Goal: Task Accomplishment & Management: Complete application form

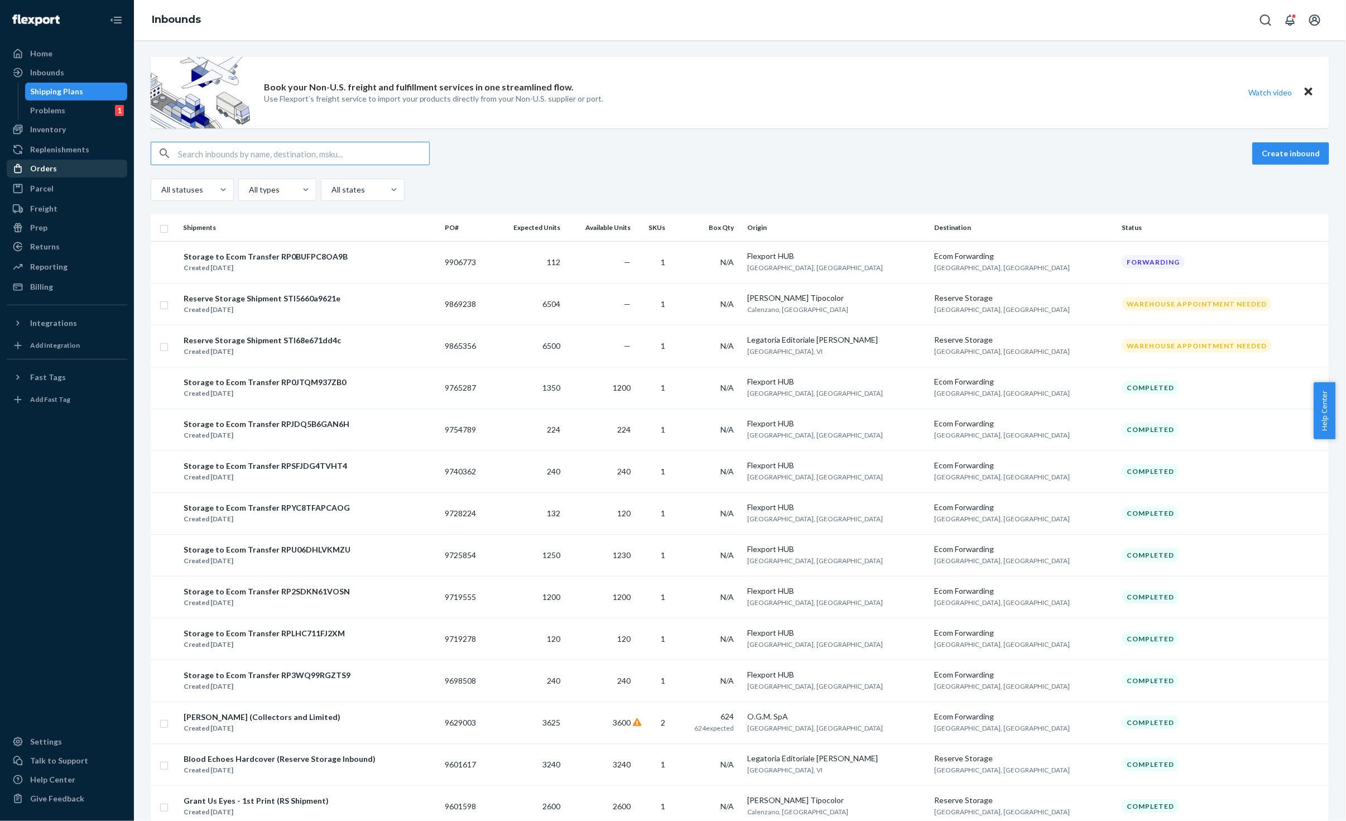
click at [49, 166] on div "Orders" at bounding box center [43, 168] width 27 height 11
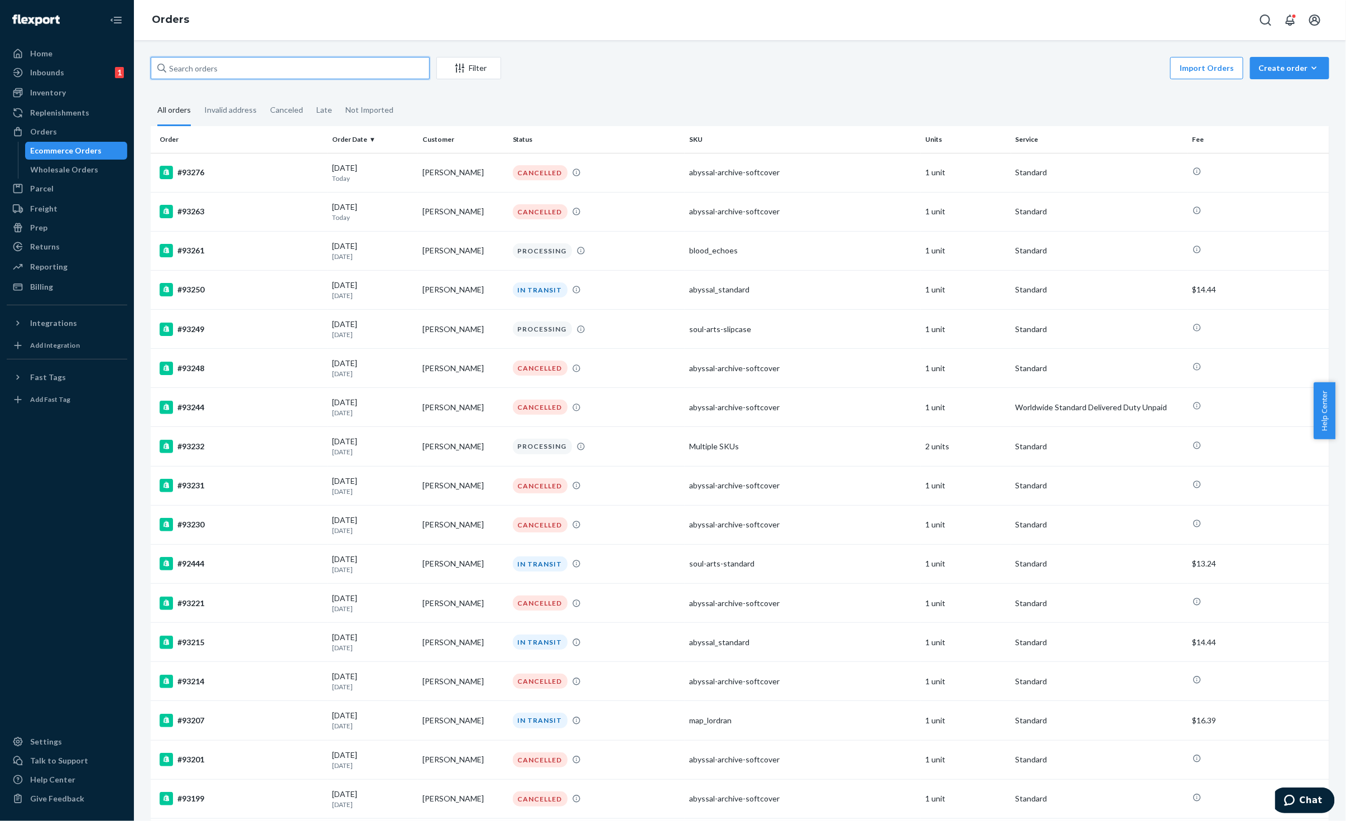
paste input "[PERSON_NAME]"
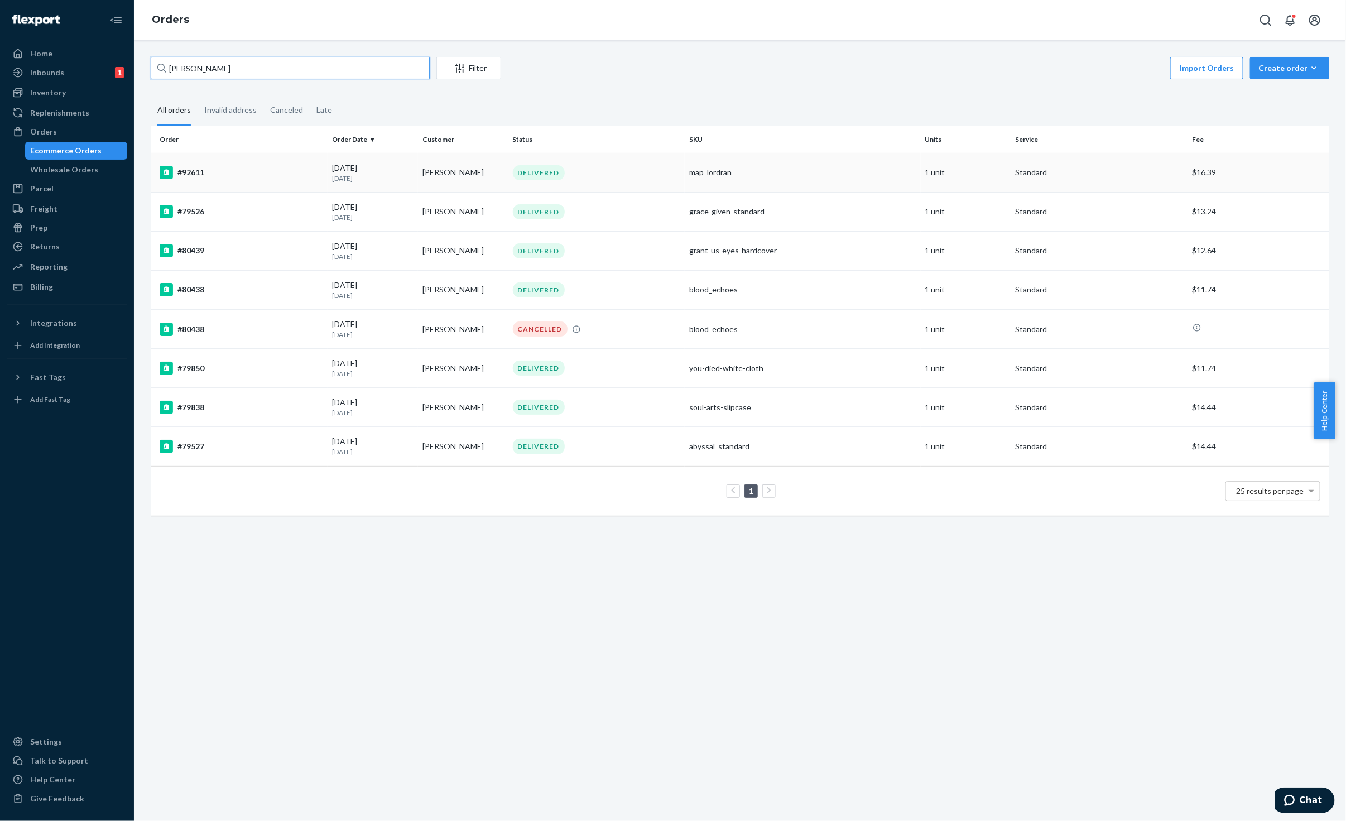
type input "[PERSON_NAME]"
click at [495, 176] on td "[PERSON_NAME]" at bounding box center [463, 172] width 90 height 39
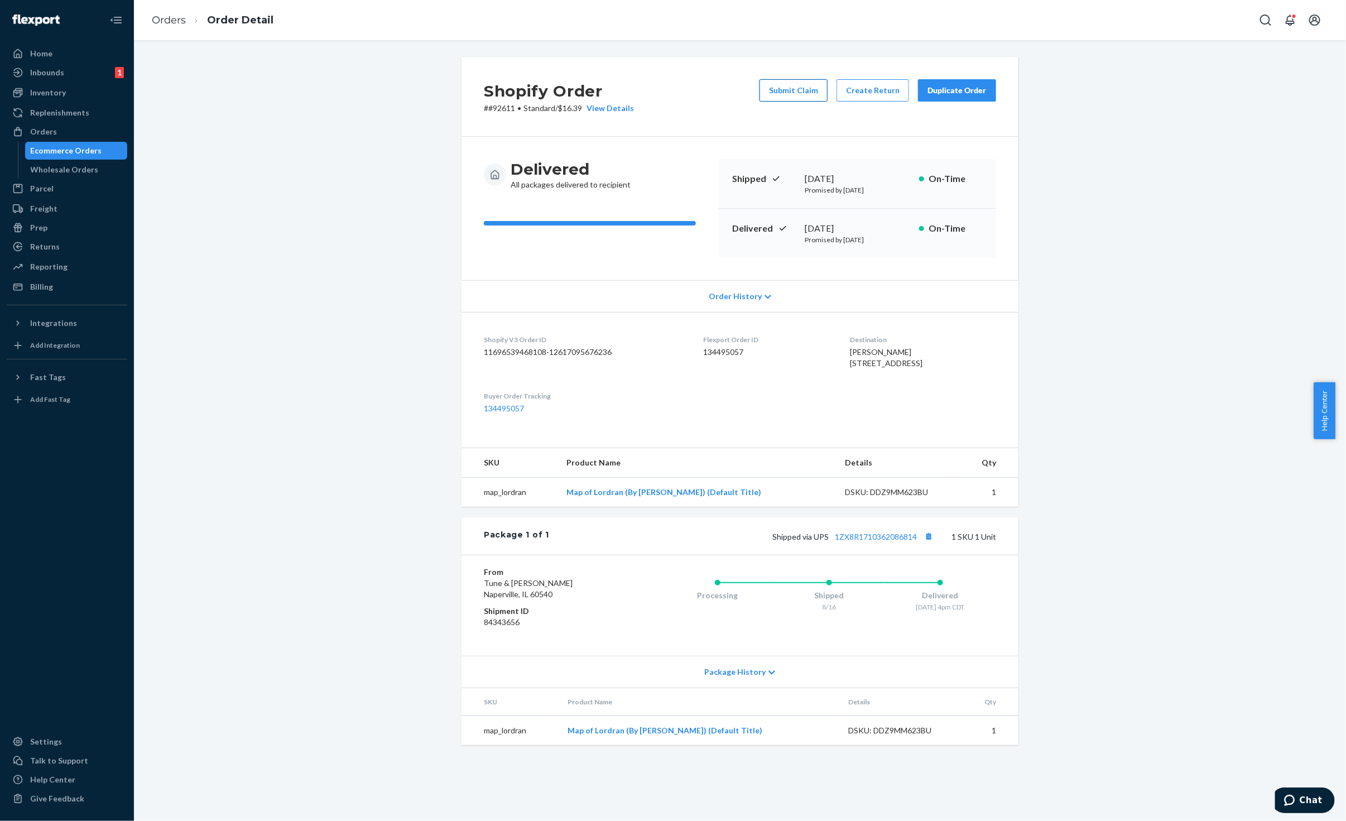
click at [789, 98] on button "Submit Claim" at bounding box center [794, 90] width 68 height 22
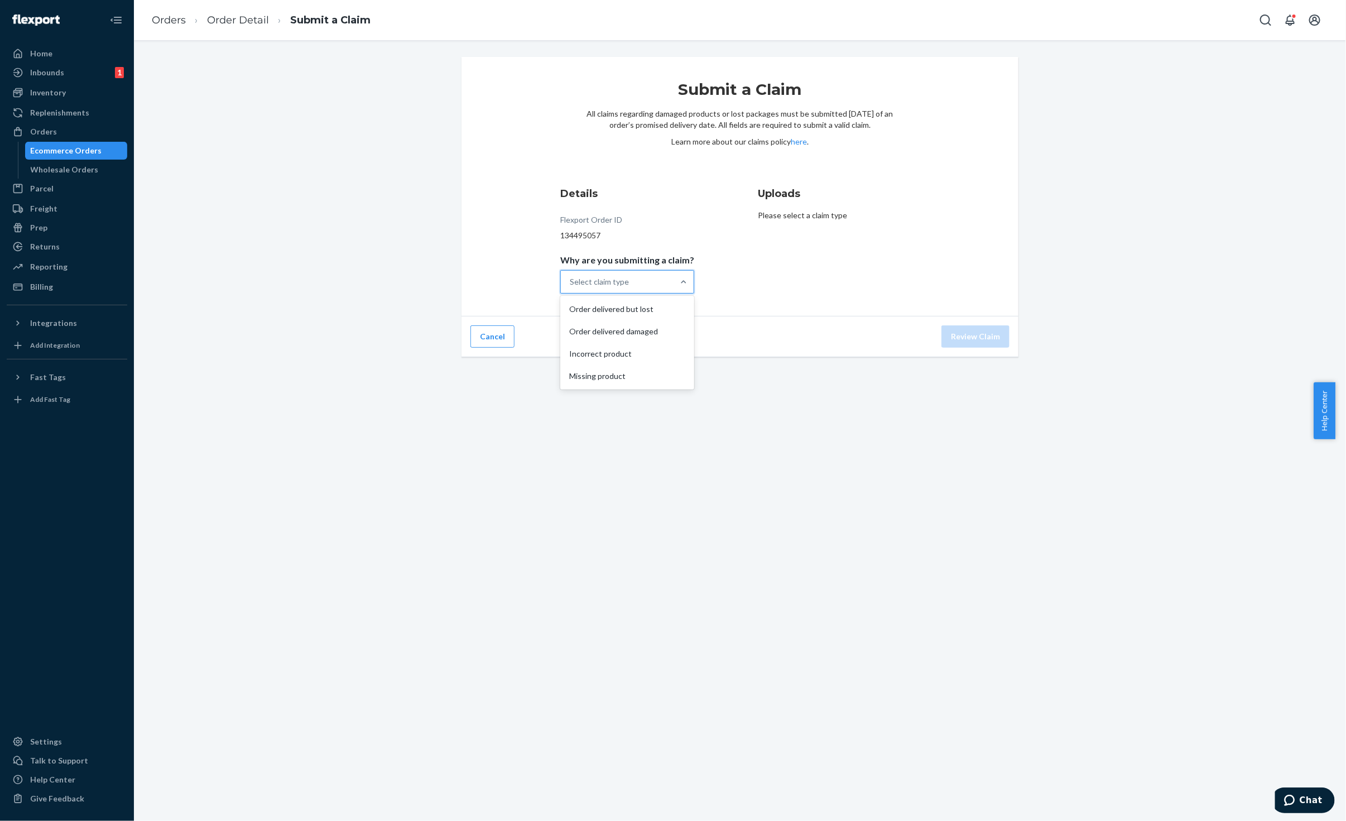
click at [618, 282] on div "Select claim type" at bounding box center [599, 281] width 59 height 11
click at [571, 282] on input "Why are you submitting a claim? option Order delivered but lost focused, 1 of 4…" at bounding box center [570, 281] width 1 height 11
click at [632, 328] on div "Order delivered damaged" at bounding box center [628, 331] width 130 height 22
click at [571, 287] on input "Why are you submitting a claim? option Order delivered damaged focused, 0 of 4.…" at bounding box center [570, 281] width 1 height 11
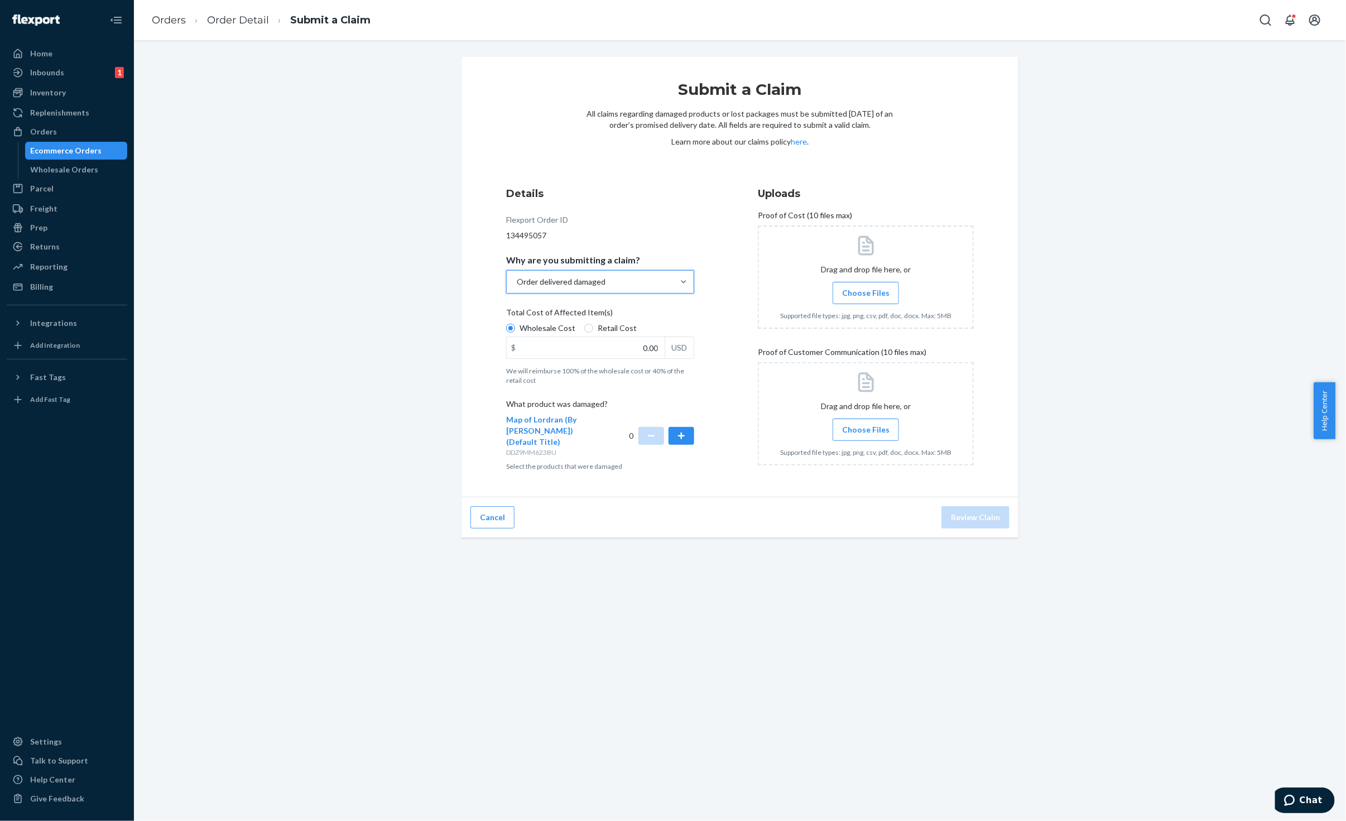
click at [598, 330] on span "Retail Cost" at bounding box center [617, 328] width 39 height 11
click at [593, 330] on input "Retail Cost" at bounding box center [588, 328] width 9 height 9
radio input "true"
radio input "false"
click at [629, 346] on input "0.00" at bounding box center [586, 347] width 158 height 21
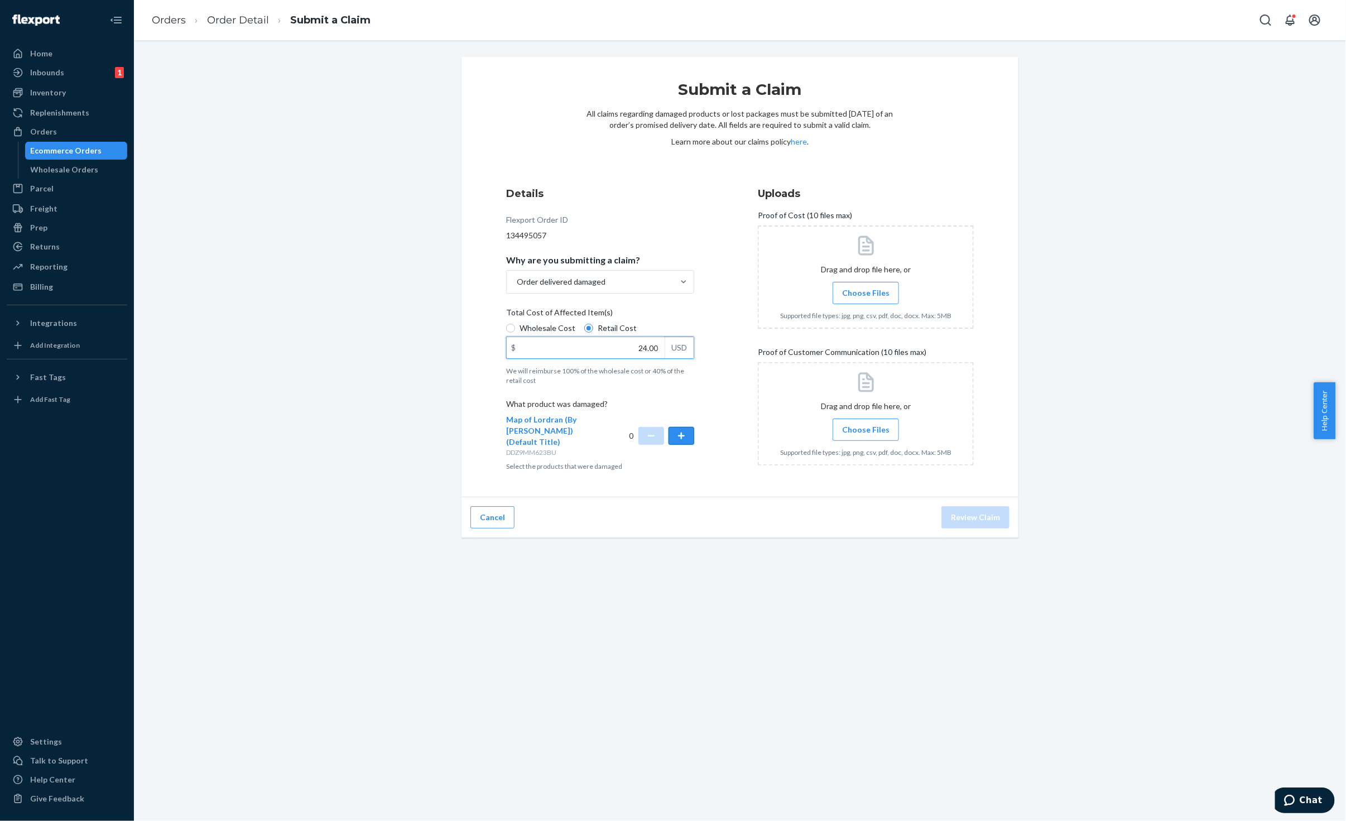
type input "24.00"
click at [679, 431] on button "button" at bounding box center [682, 436] width 26 height 18
click at [872, 293] on span "Choose Files" at bounding box center [865, 292] width 47 height 11
click at [866, 293] on input "Choose Files" at bounding box center [866, 293] width 1 height 12
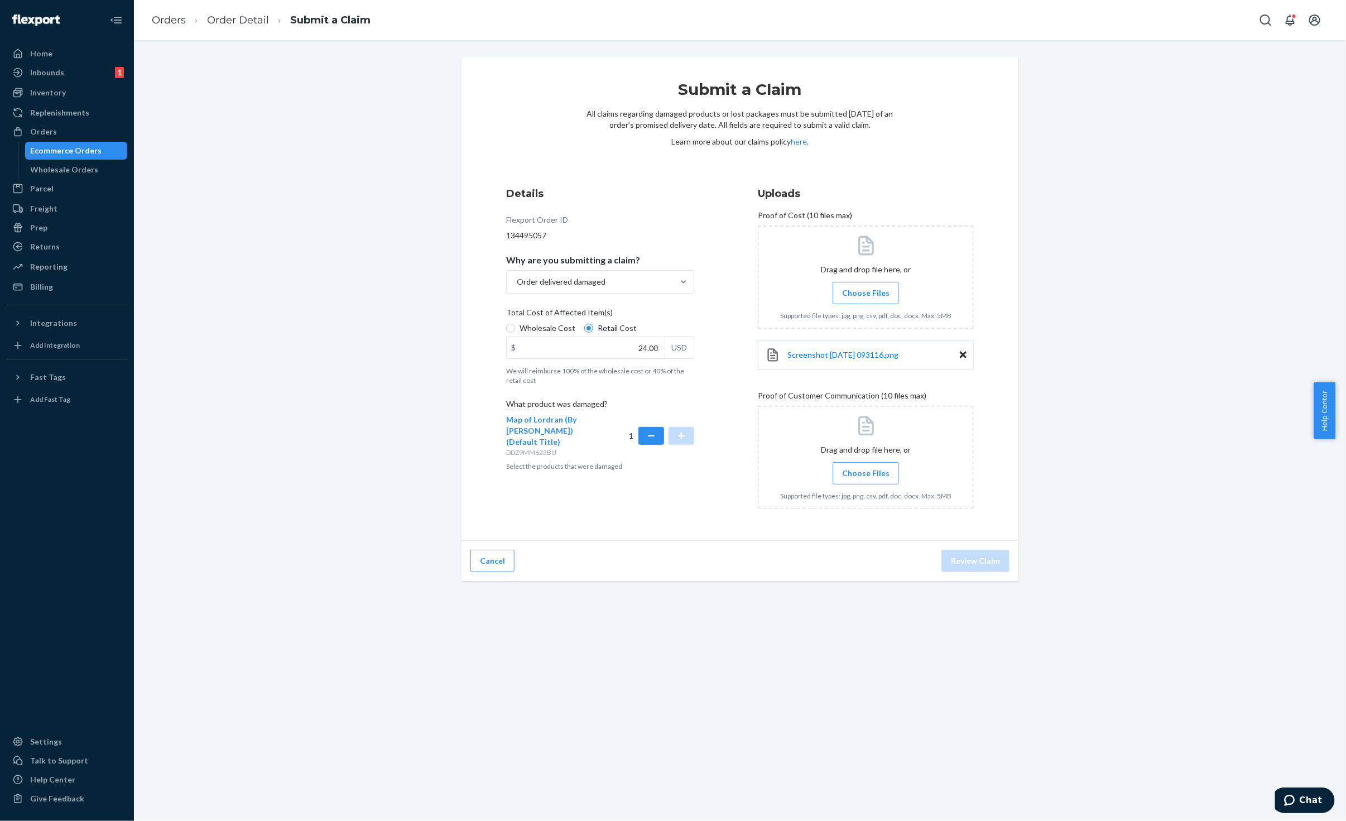
click at [871, 472] on span "Choose Files" at bounding box center [865, 473] width 47 height 11
click at [866, 472] on input "Choose Files" at bounding box center [866, 473] width 1 height 12
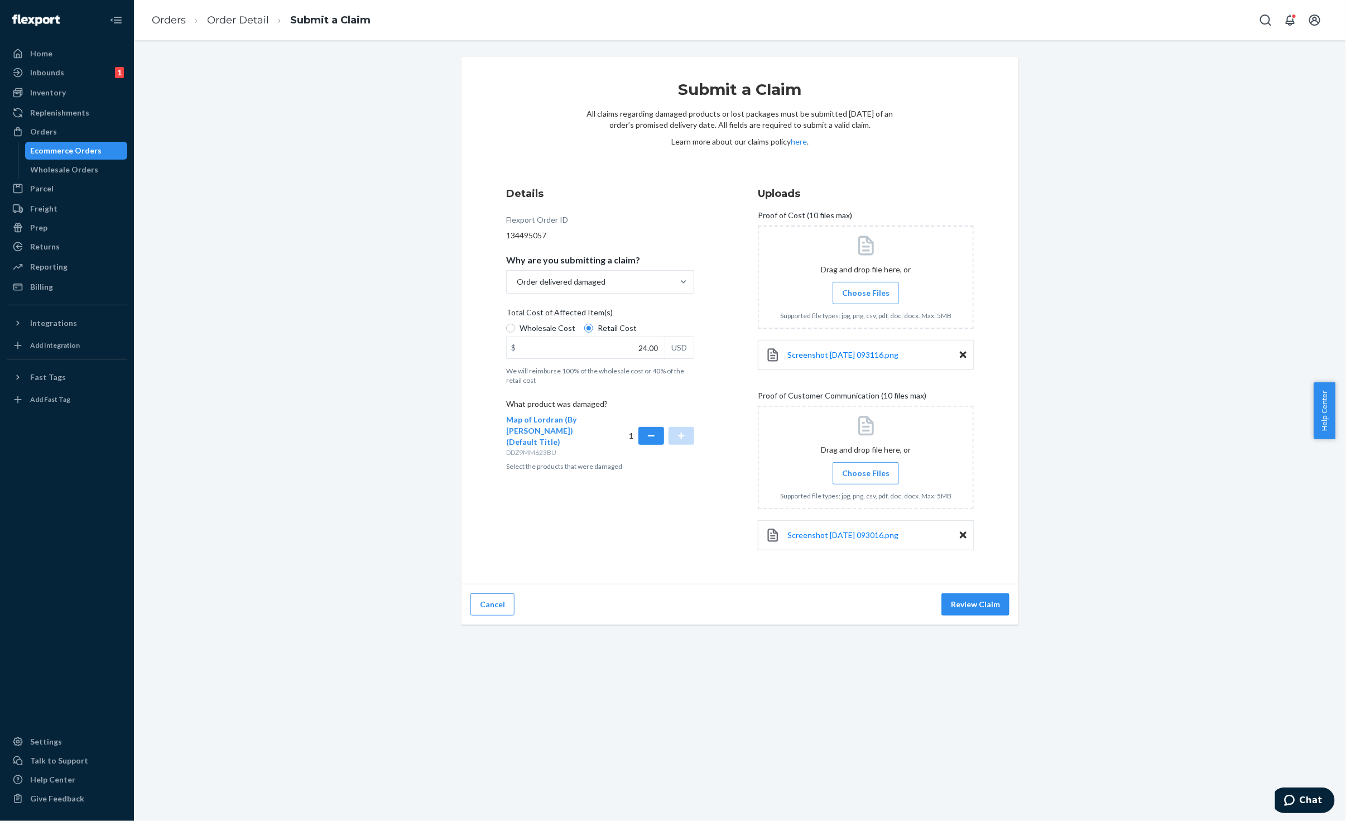
click at [878, 479] on label "Choose Files" at bounding box center [866, 473] width 66 height 22
click at [866, 479] on input "Choose Files" at bounding box center [866, 473] width 1 height 12
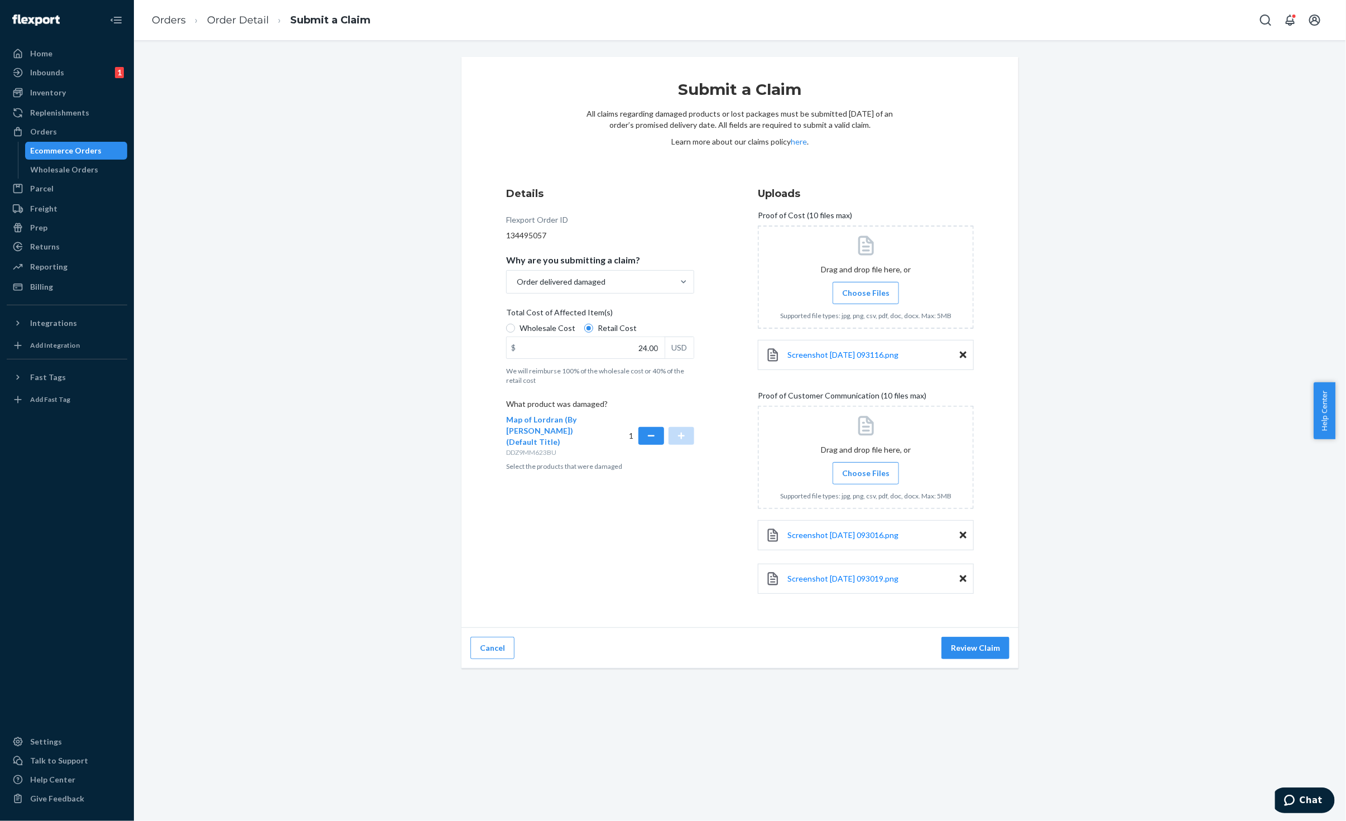
click at [869, 466] on label "Choose Files" at bounding box center [866, 473] width 66 height 22
click at [866, 467] on input "Choose Files" at bounding box center [866, 473] width 1 height 12
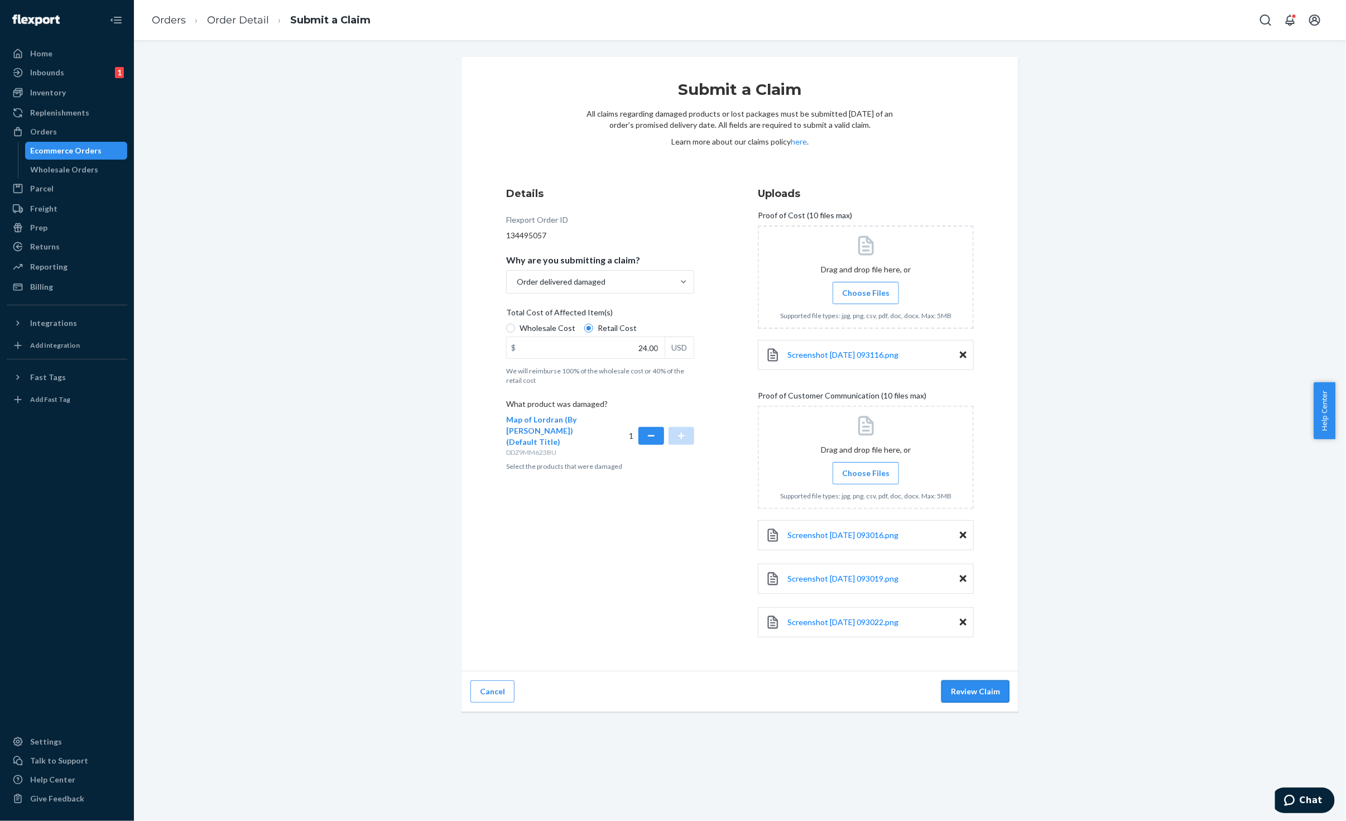
click at [998, 691] on button "Review Claim" at bounding box center [976, 691] width 68 height 22
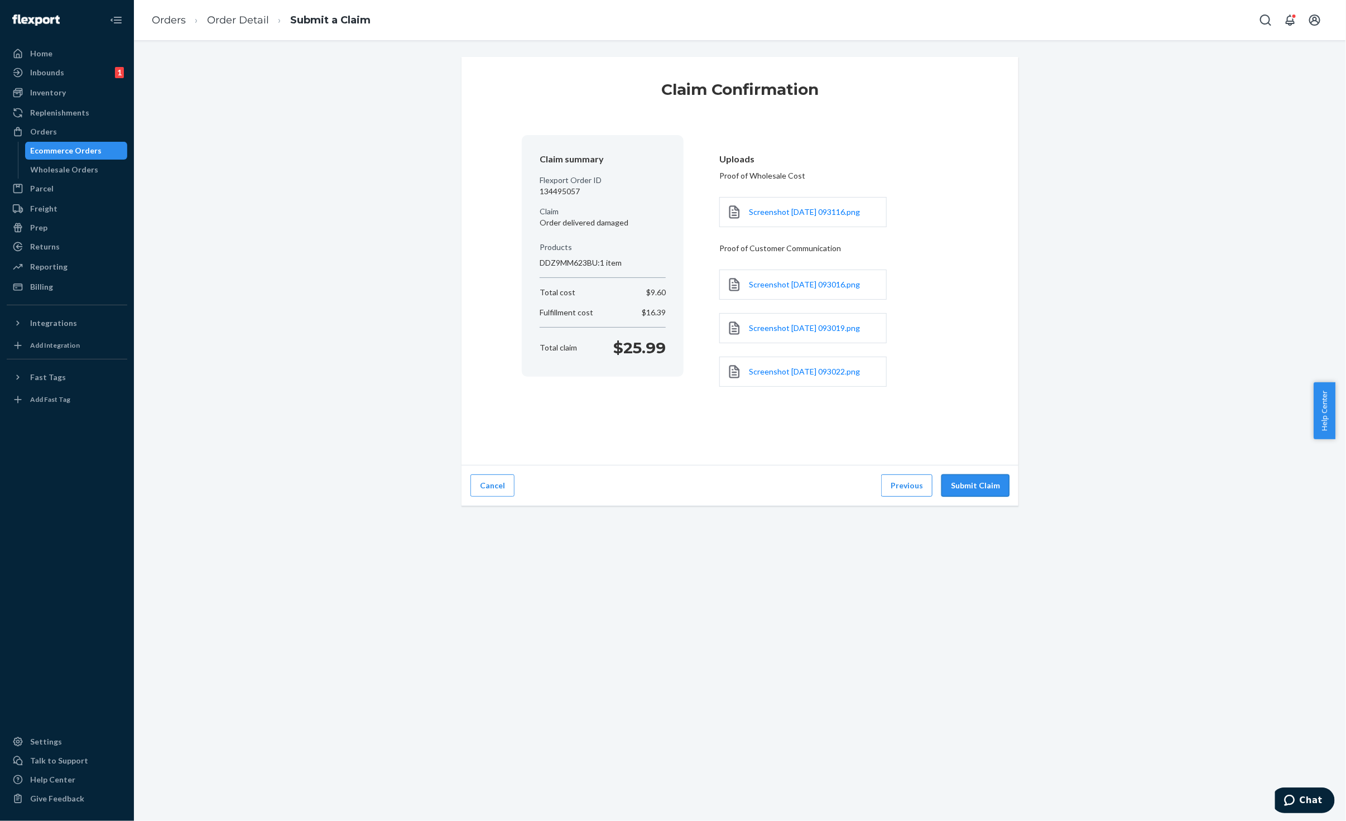
click at [989, 496] on button "Submit Claim" at bounding box center [976, 485] width 68 height 22
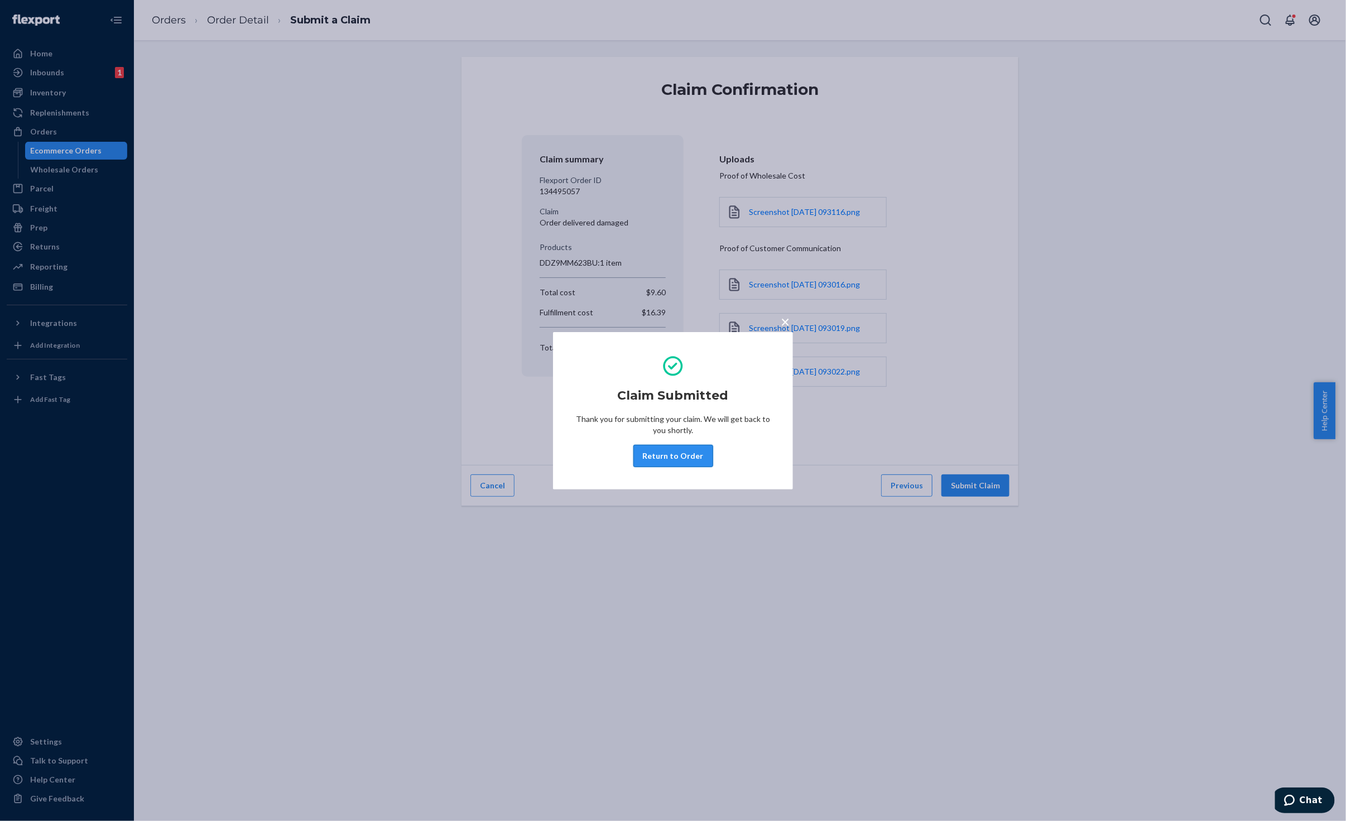
click at [687, 453] on button "Return to Order" at bounding box center [674, 456] width 80 height 22
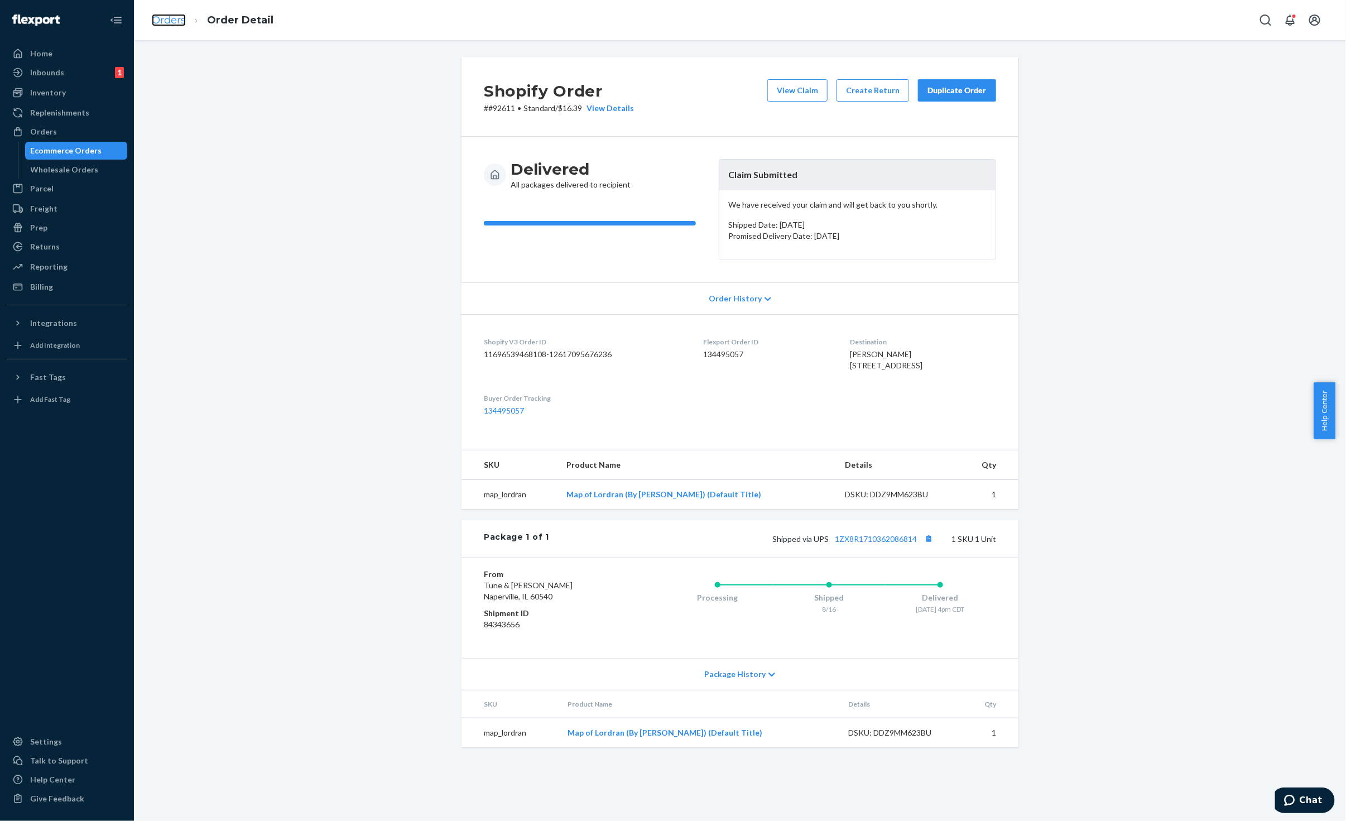
click at [179, 14] on link "Orders" at bounding box center [169, 20] width 34 height 12
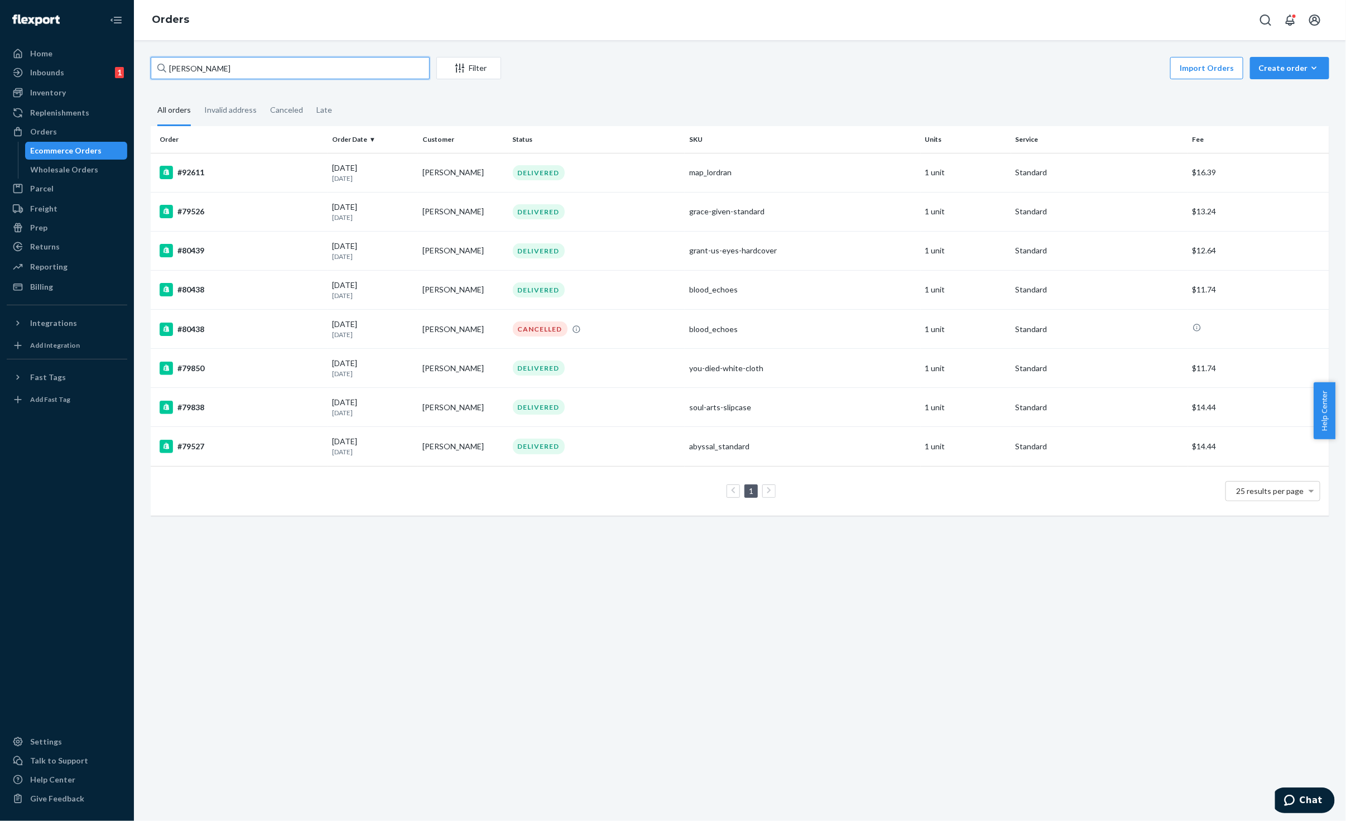
click at [242, 69] on input "[PERSON_NAME]" at bounding box center [290, 68] width 279 height 22
paste input "[PERSON_NAME]"
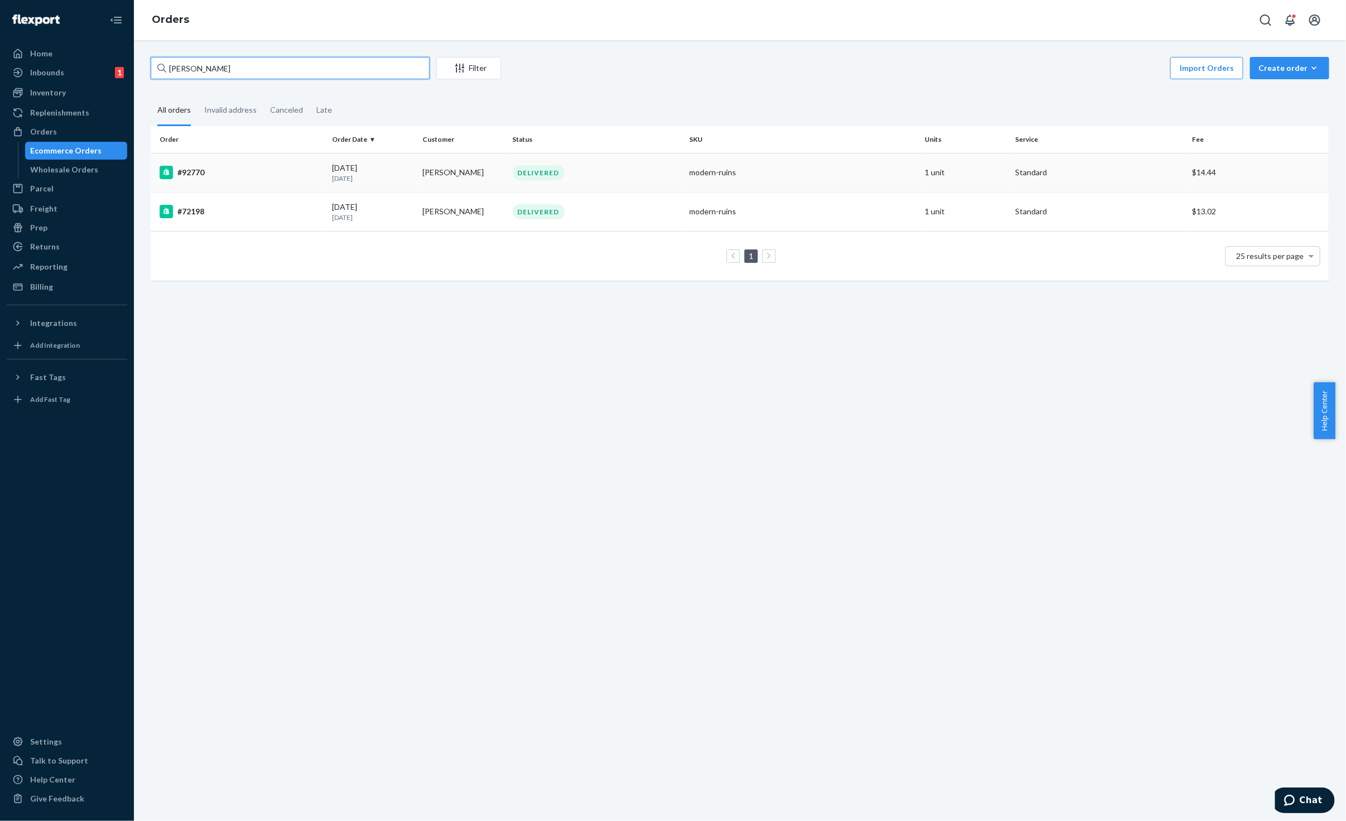
type input "[PERSON_NAME]"
click at [400, 166] on div "[DATE] [DATE]" at bounding box center [372, 172] width 81 height 21
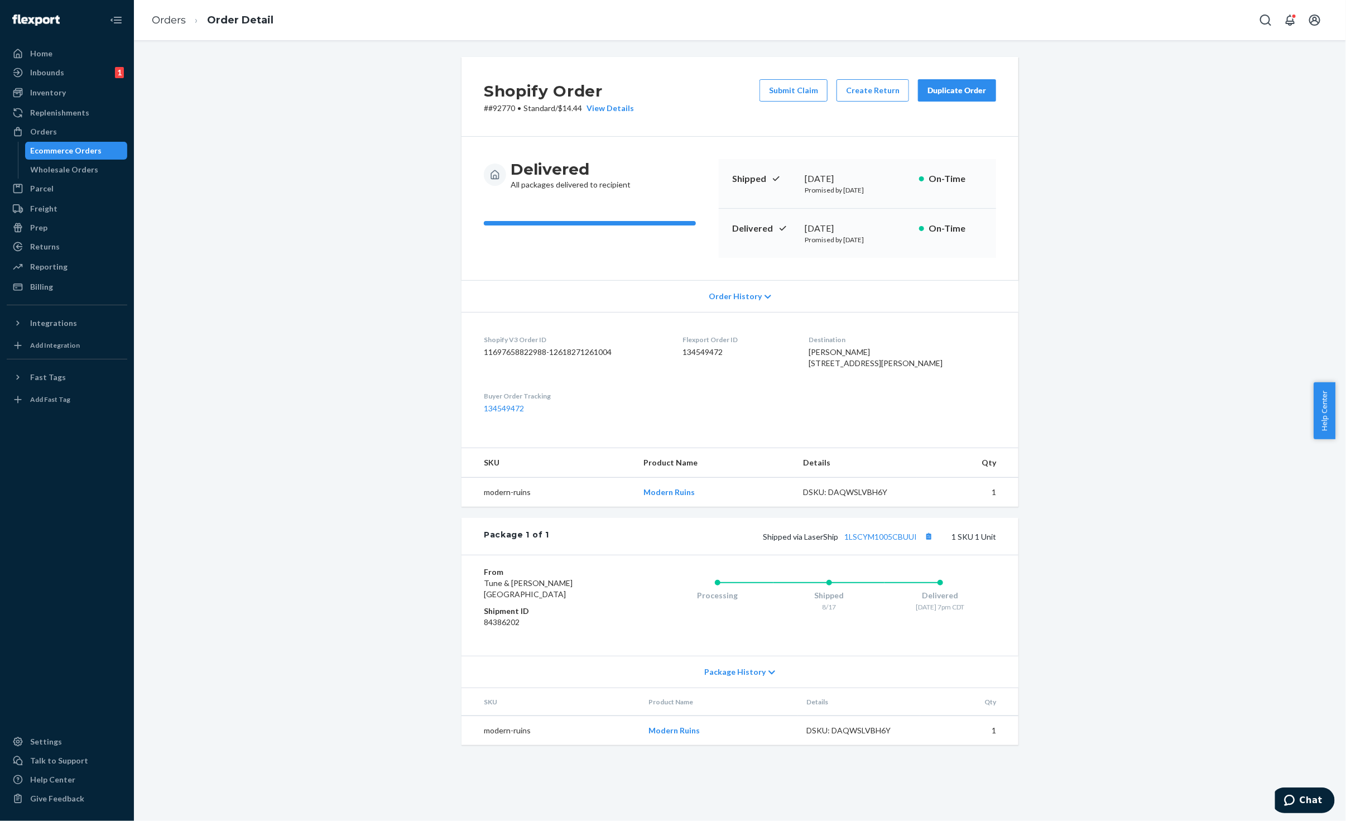
click at [965, 83] on button "Duplicate Order" at bounding box center [957, 90] width 78 height 22
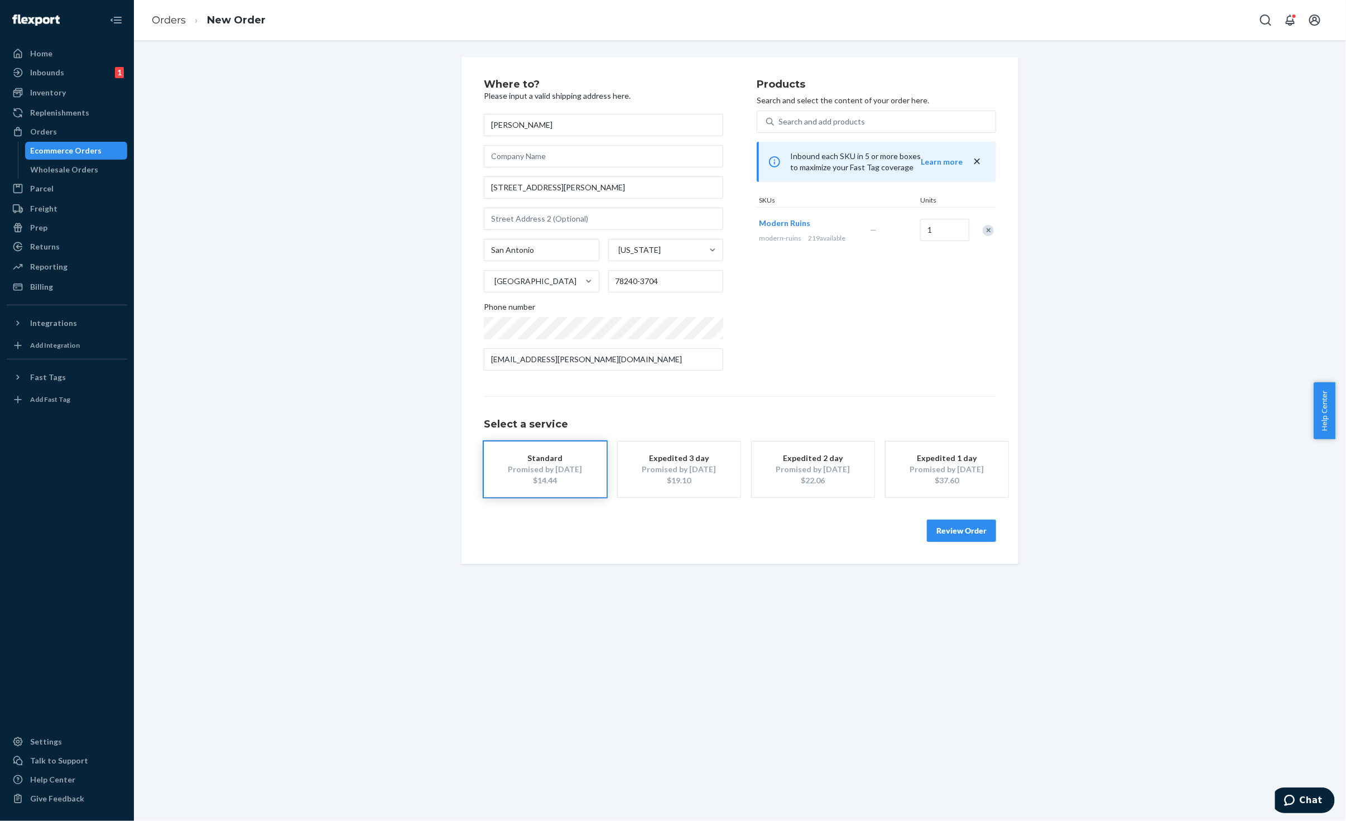
click at [693, 487] on button "Expedited 3 day Promised by [DATE] $19.10" at bounding box center [679, 470] width 123 height 56
click at [953, 539] on button "Review Order" at bounding box center [961, 531] width 69 height 22
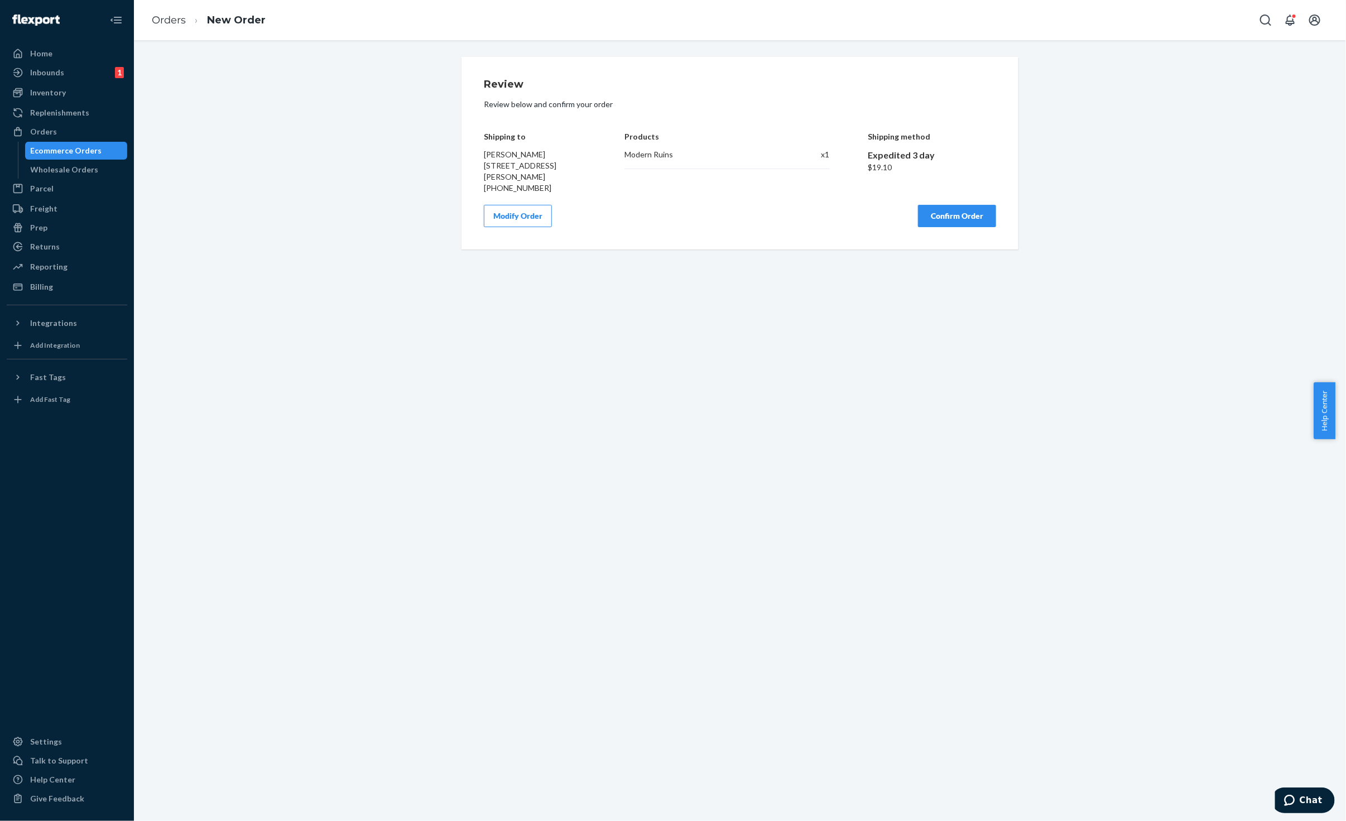
click at [936, 213] on button "Confirm Order" at bounding box center [957, 216] width 78 height 22
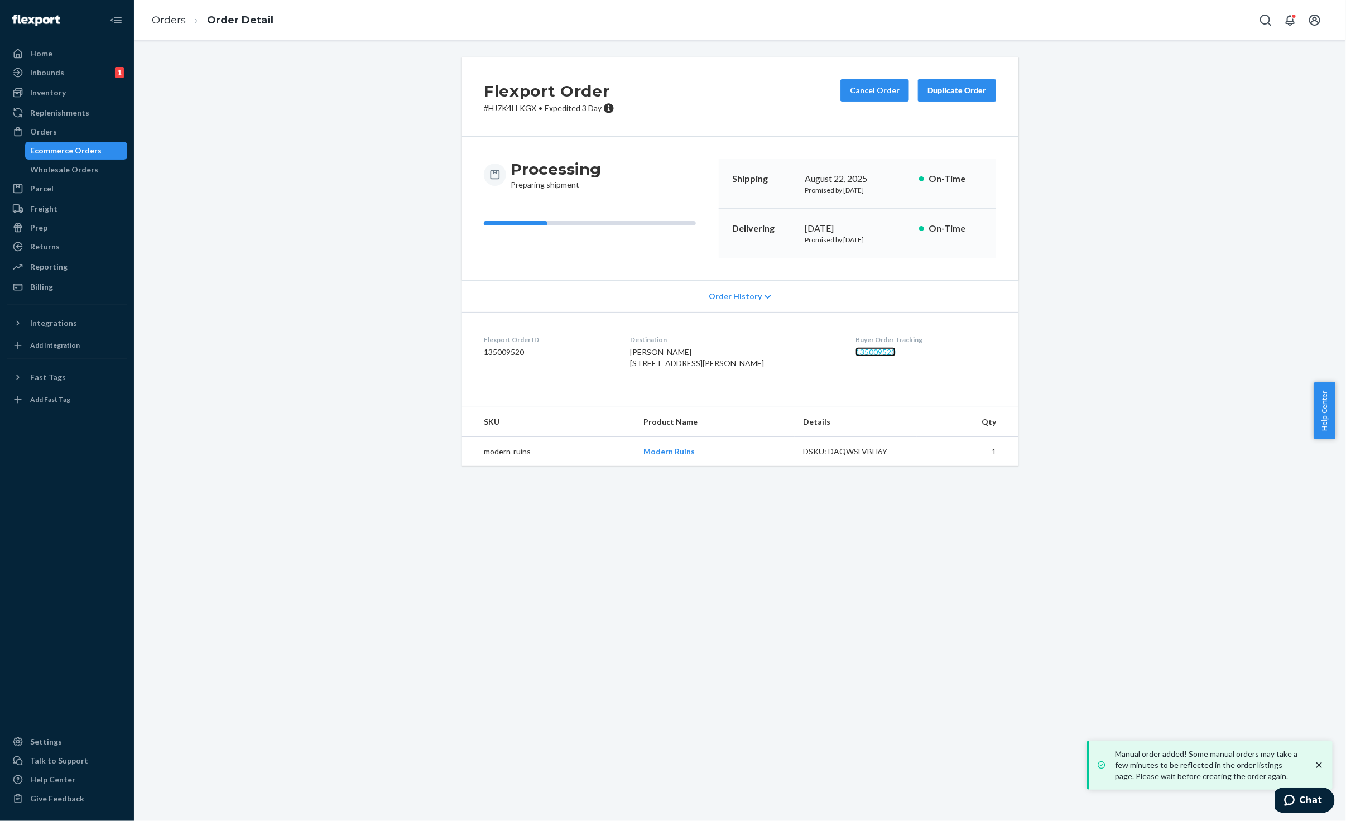
click at [856, 352] on link "135009520" at bounding box center [876, 351] width 40 height 9
